Goal: Task Accomplishment & Management: Manage account settings

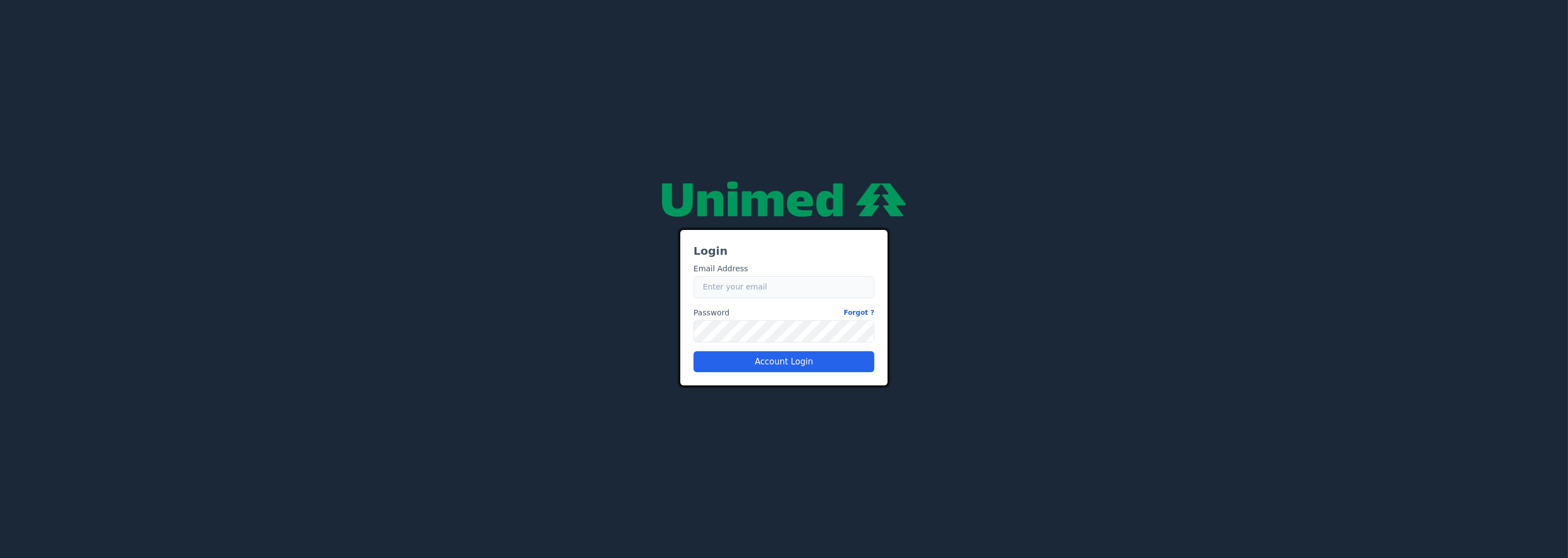
type input "[EMAIL_ADDRESS][PERSON_NAME][DOMAIN_NAME]"
click at [742, 287] on input "[EMAIL_ADDRESS][PERSON_NAME][DOMAIN_NAME]" at bounding box center [784, 287] width 181 height 22
click at [764, 362] on button "Account Login" at bounding box center [784, 362] width 181 height 21
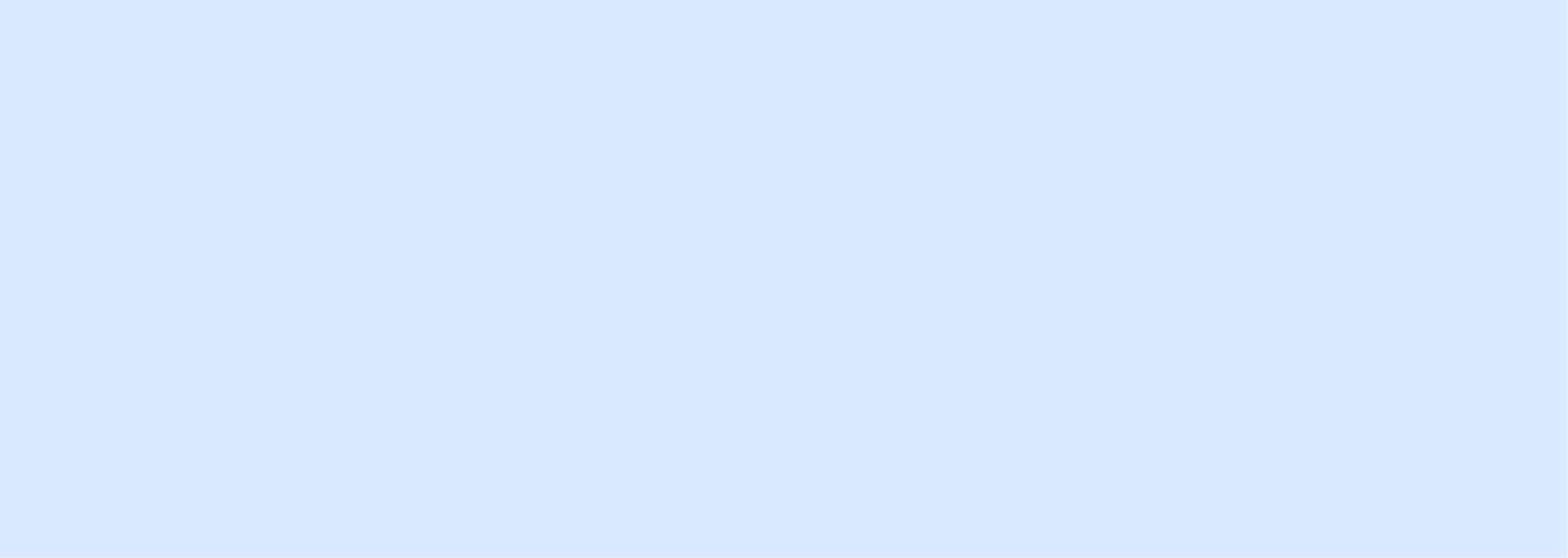
type input "[EMAIL_ADDRESS][PERSON_NAME][DOMAIN_NAME]"
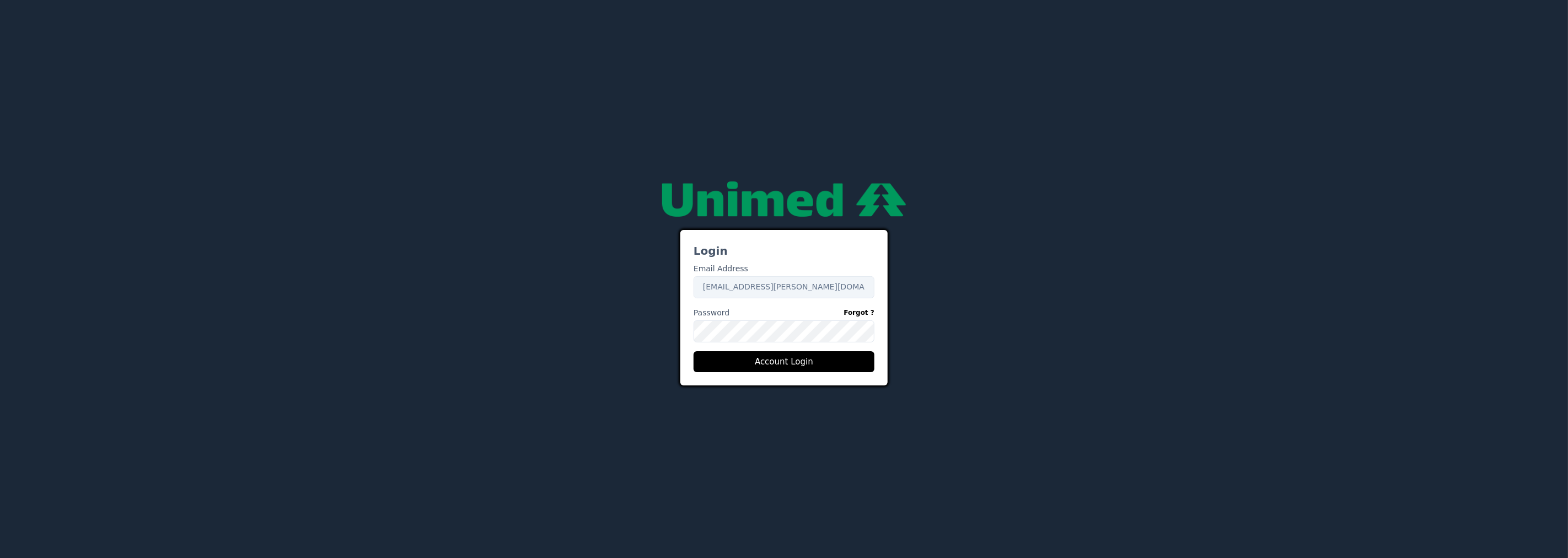
click at [574, 280] on div "Login Email Address Email caio.castro.fluna@unimedbh.com.br Password Forgot ? P…" at bounding box center [784, 279] width 661 height 213
click at [508, 196] on div "Login Email Address Email caio.castro.fluna@unimedbh.com.br Password Forgot ? P…" at bounding box center [784, 279] width 661 height 213
click at [492, 87] on div "27adad1f-9f52-479a-a4bd-d141c3d68488 Login Email Address Email caio.castro.flun…" at bounding box center [784, 279] width 1568 height 558
click at [863, 310] on link "Forgot ?" at bounding box center [859, 313] width 31 height 11
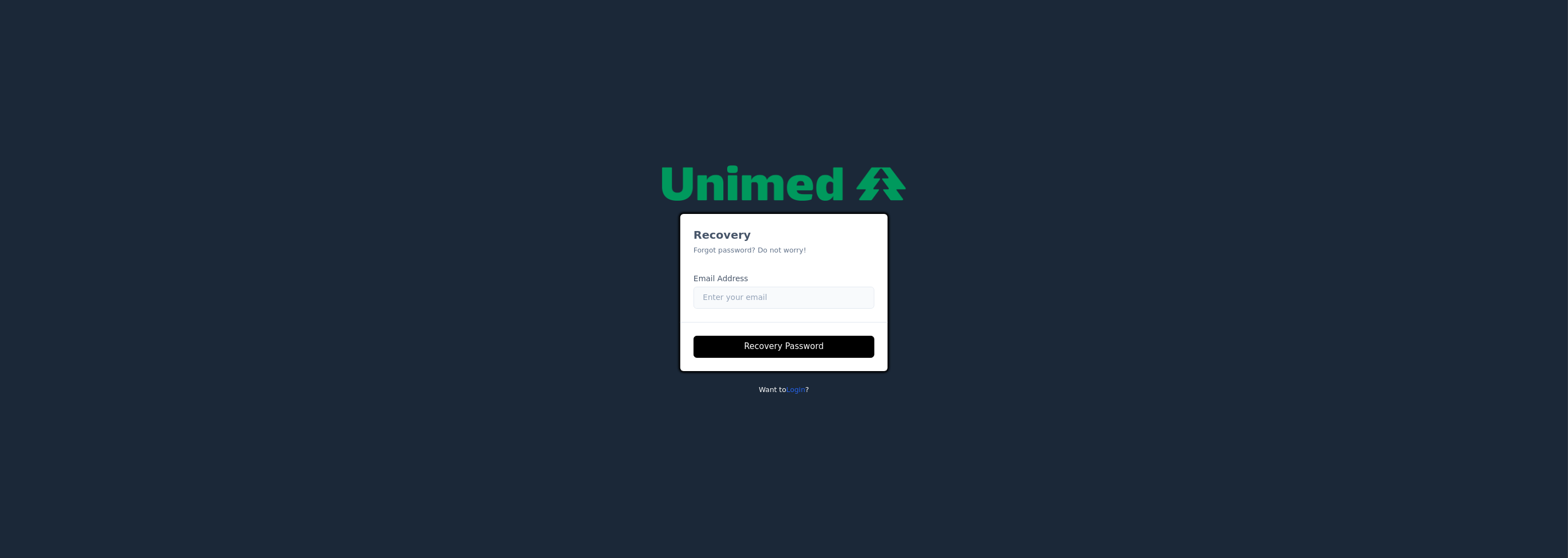
click at [721, 296] on input "Email" at bounding box center [784, 297] width 181 height 22
paste input "nubia.franca@unimedbh.com.br"
type input "nubia.franca@unimedbh.com.br"
click at [777, 348] on button "Recovery Password" at bounding box center [784, 347] width 181 height 22
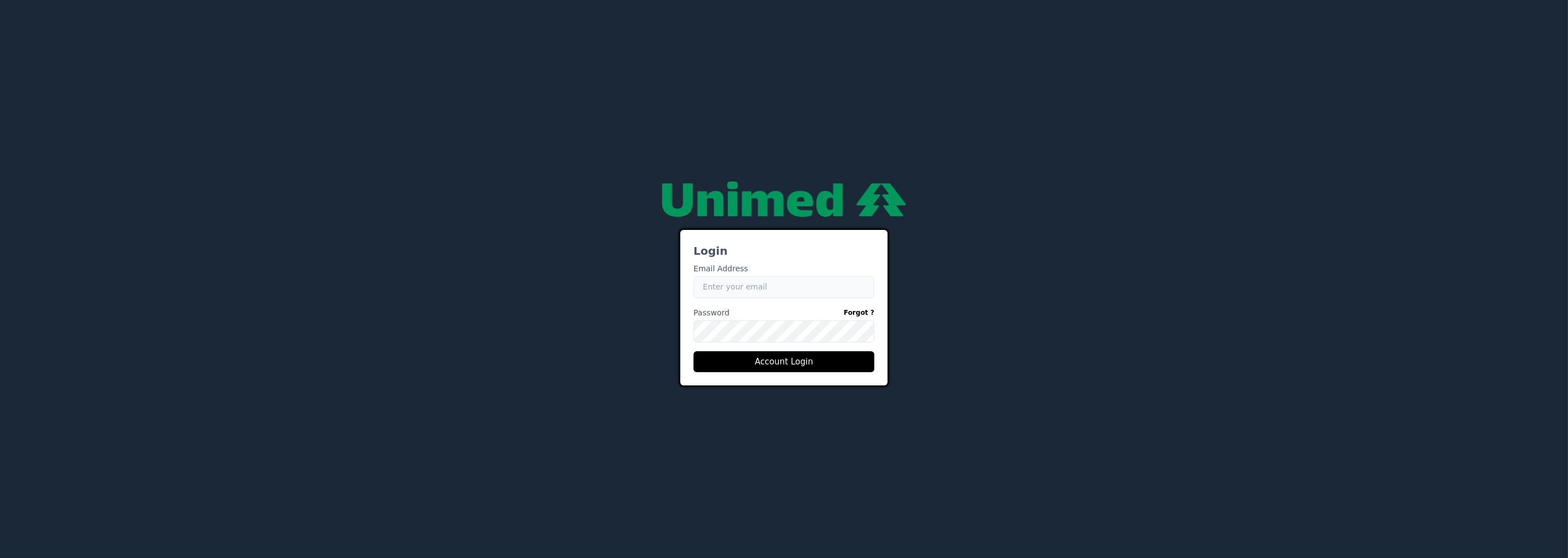
type input "[EMAIL_ADDRESS][PERSON_NAME][DOMAIN_NAME]"
click at [865, 311] on link "Forgot ?" at bounding box center [859, 313] width 31 height 11
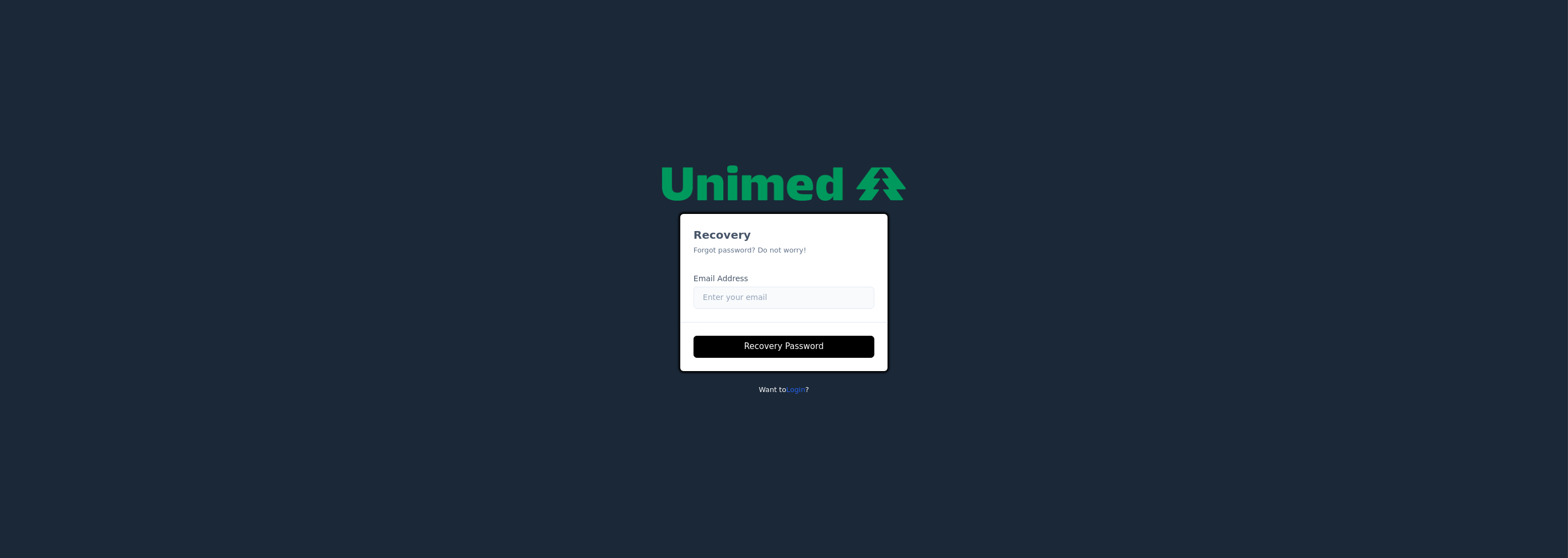
click at [759, 303] on input "Email" at bounding box center [784, 297] width 181 height 22
paste input "941766"
type input "941766"
click at [737, 299] on input "Email" at bounding box center [784, 297] width 181 height 22
paste input "nubia.franca@unimedbh.com.br"
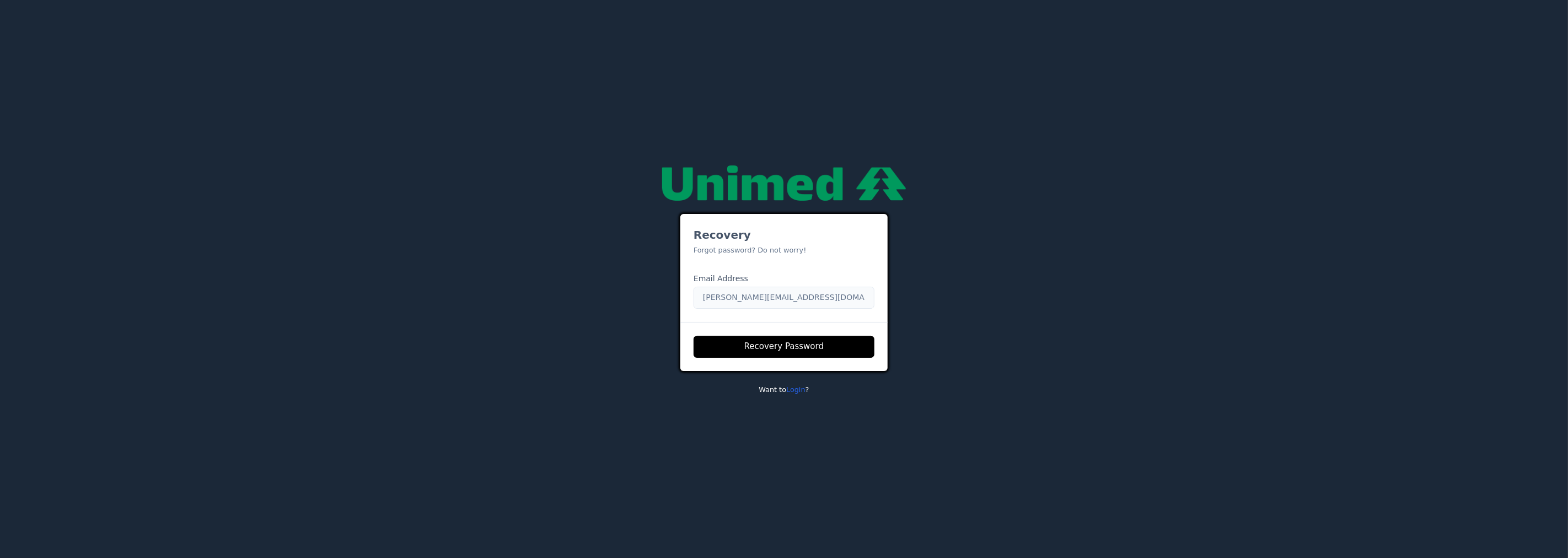
click at [738, 294] on input "nubia.franca@unimedbh.com.br" at bounding box center [784, 297] width 181 height 22
type input "caio.castro@fluna.io"
click at [748, 342] on button "Recovery Password" at bounding box center [784, 347] width 181 height 22
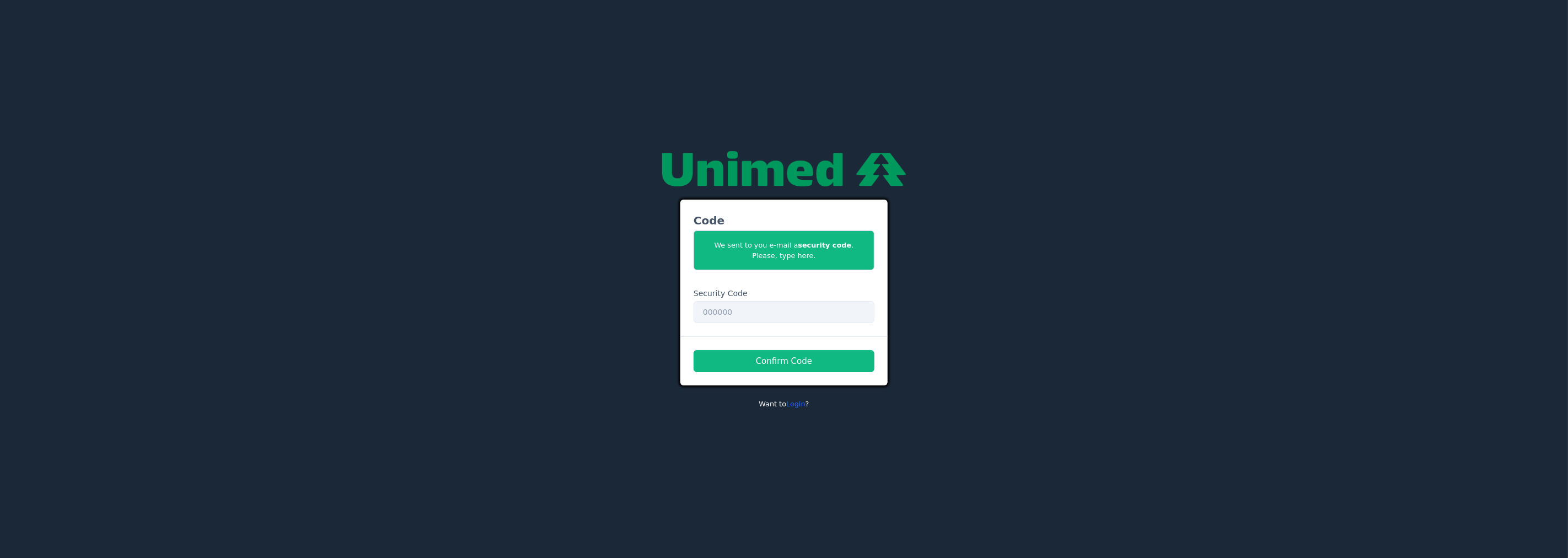
click at [626, 117] on div "Code We sent to you e-mail a security code . Please, type here. Security Code C…" at bounding box center [784, 279] width 1568 height 558
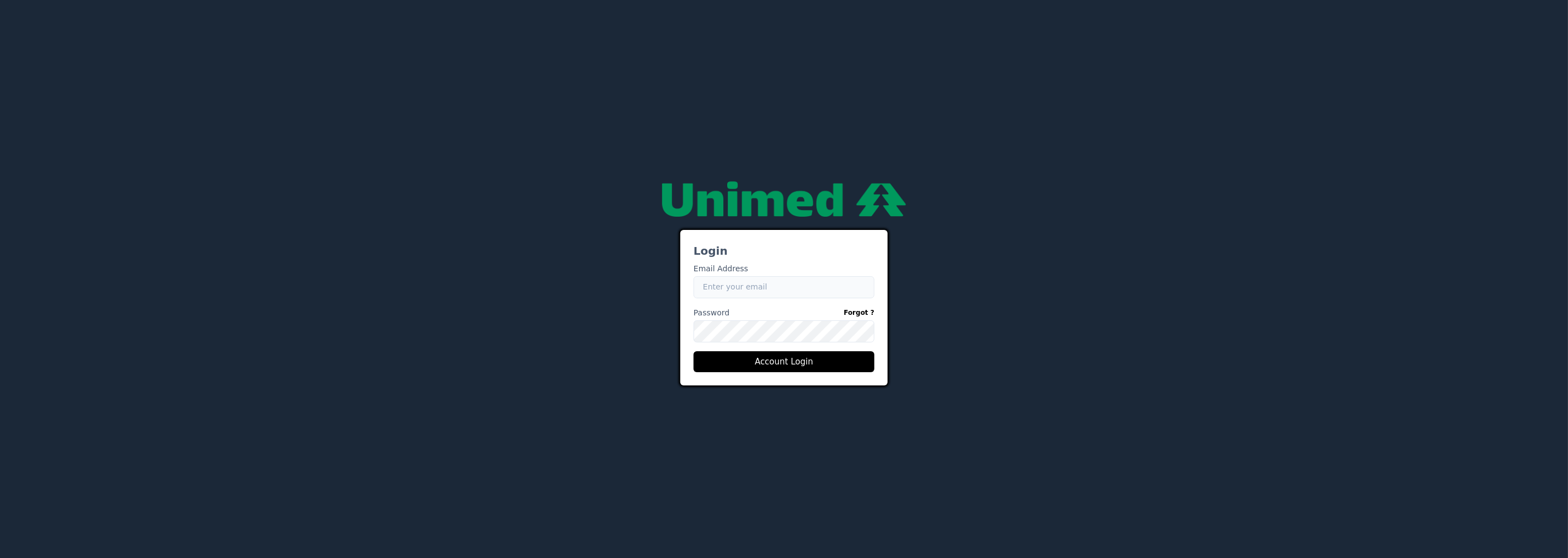
type input "[EMAIL_ADDRESS][PERSON_NAME][DOMAIN_NAME]"
click at [740, 361] on button "Account Login" at bounding box center [784, 362] width 181 height 21
